Goal: Task Accomplishment & Management: Complete application form

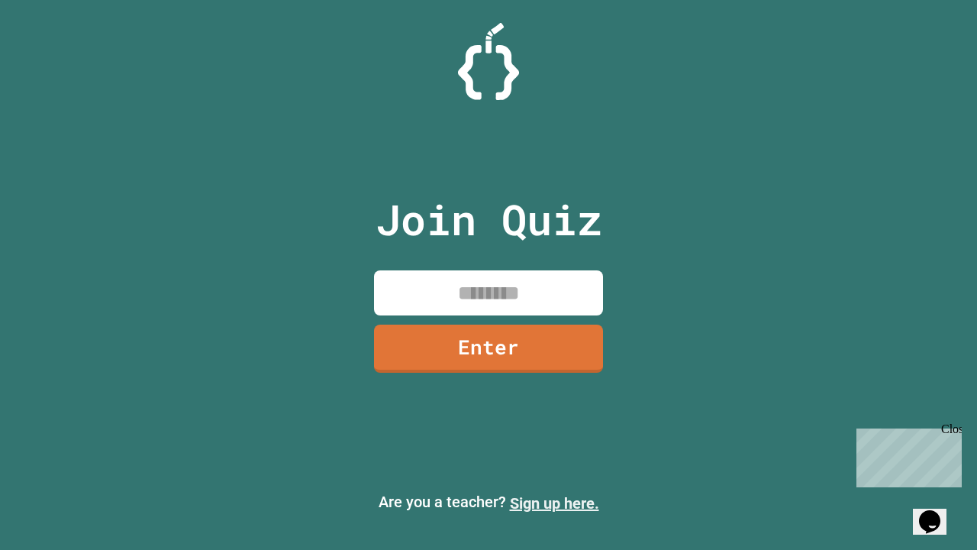
click at [554, 503] on link "Sign up here." at bounding box center [554, 503] width 89 height 18
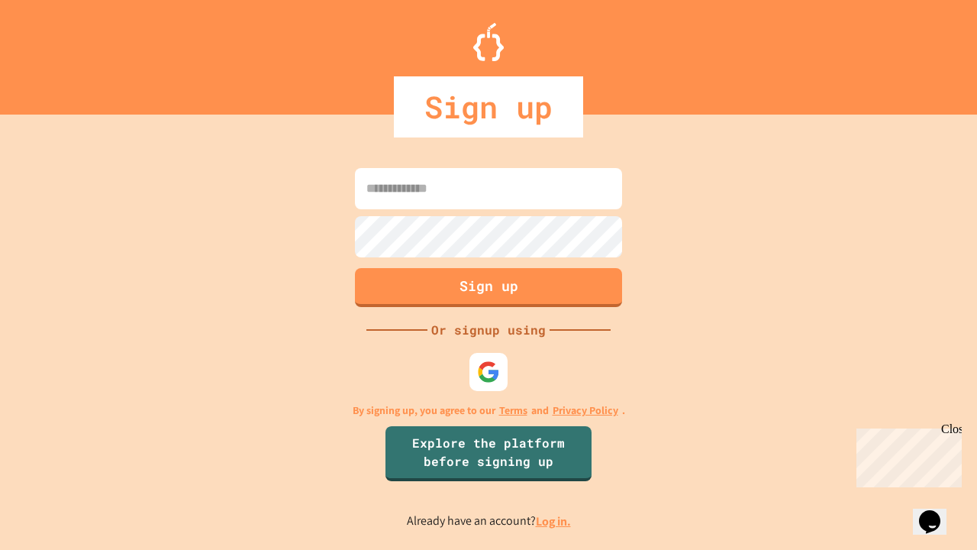
click at [554, 521] on link "Log in." at bounding box center [553, 521] width 35 height 16
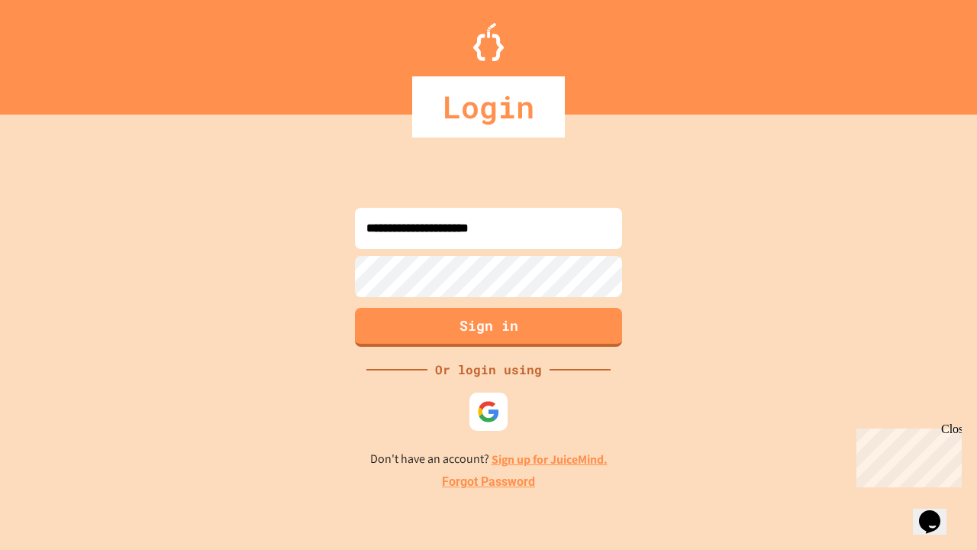
type input "**********"
